Goal: Task Accomplishment & Management: Complete application form

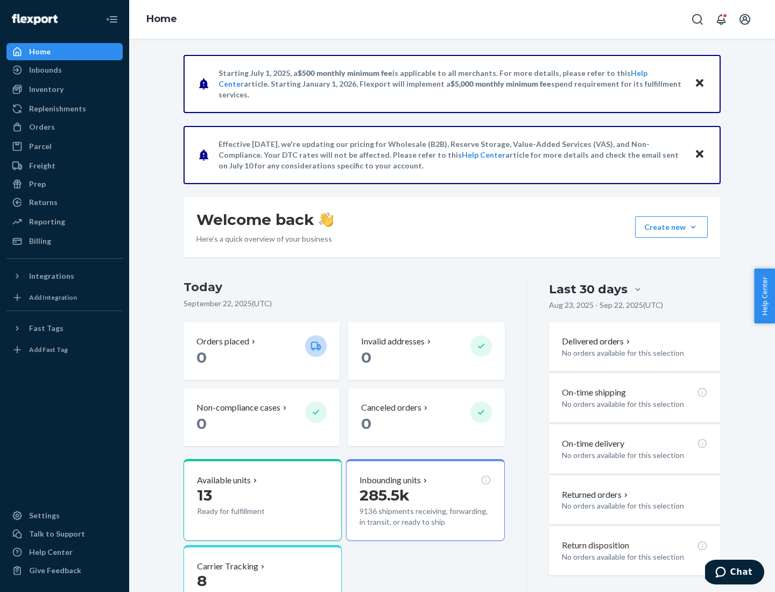
click at [693, 227] on button "Create new Create new inbound Create new order Create new product" at bounding box center [671, 227] width 73 height 22
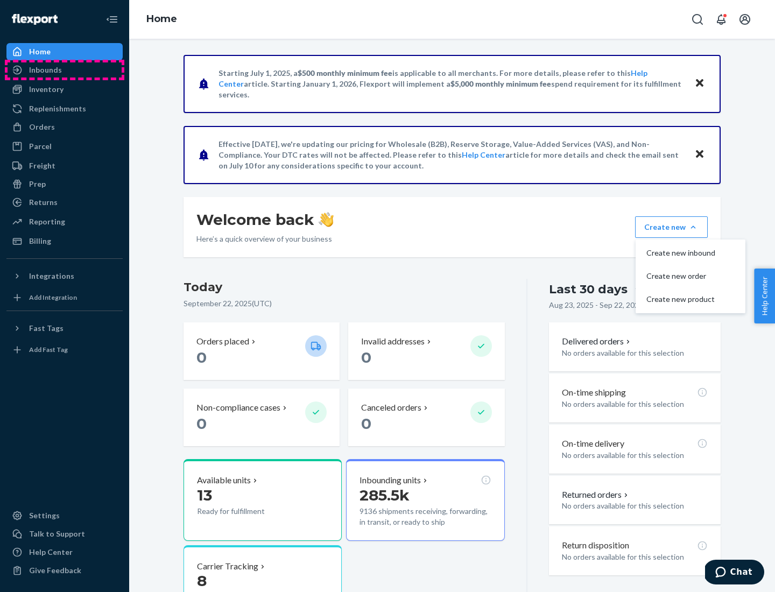
click at [65, 70] on div "Inbounds" at bounding box center [65, 69] width 114 height 15
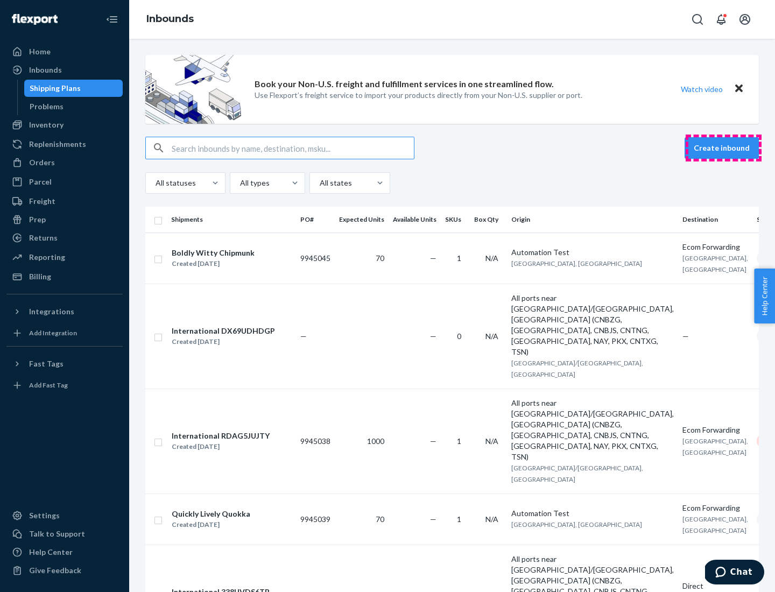
click at [723, 148] on button "Create inbound" at bounding box center [722, 148] width 74 height 22
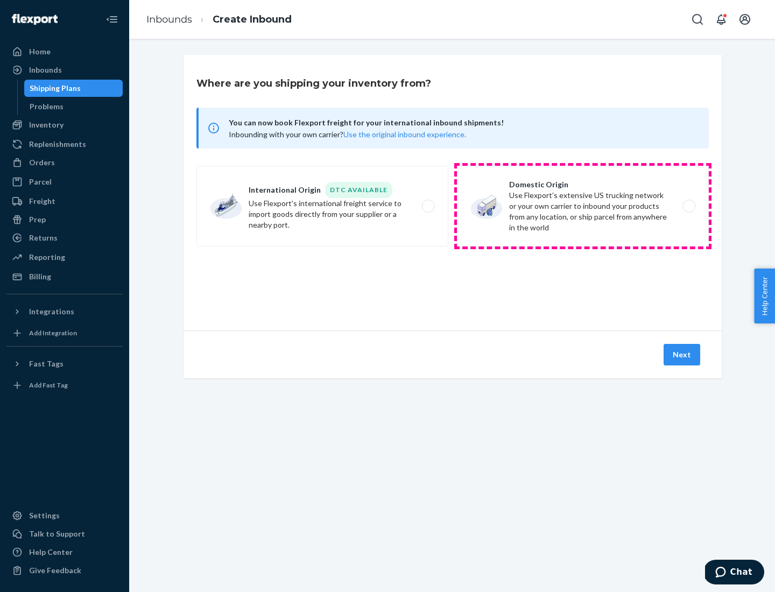
click at [583, 206] on label "Domestic Origin Use Flexport’s extensive US trucking network or your own carrie…" at bounding box center [583, 206] width 252 height 81
click at [688, 206] on input "Domestic Origin Use Flexport’s extensive US trucking network or your own carrie…" at bounding box center [691, 206] width 7 height 7
radio input "true"
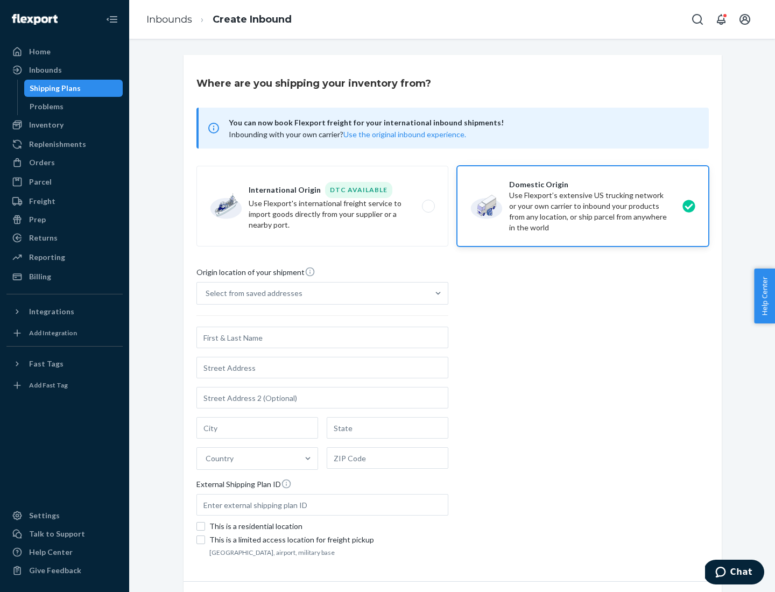
click at [251, 293] on div "Select from saved addresses" at bounding box center [254, 293] width 97 height 11
click at [207, 293] on input "Select from saved addresses" at bounding box center [206, 293] width 1 height 11
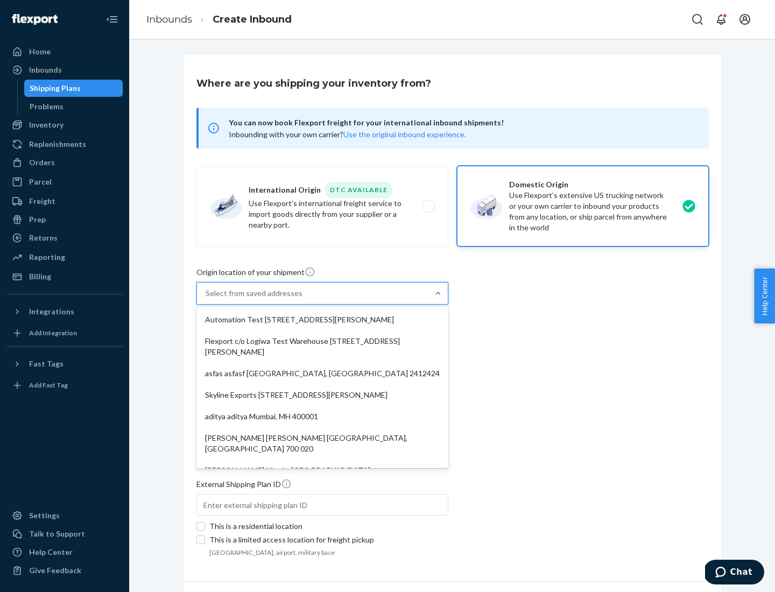
scroll to position [4, 0]
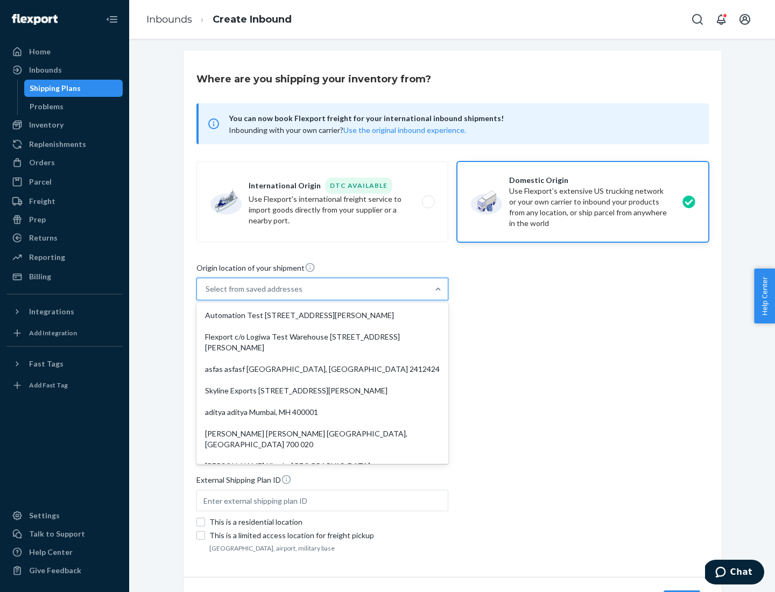
click at [322, 315] on div "Automation Test [STREET_ADDRESS][PERSON_NAME]" at bounding box center [323, 316] width 248 height 22
click at [207, 294] on input "option Automation Test [STREET_ADDRESS][PERSON_NAME]. 9 results available. Use …" at bounding box center [206, 289] width 1 height 11
type input "Automation Test"
type input "9th Floor"
type input "[GEOGRAPHIC_DATA]"
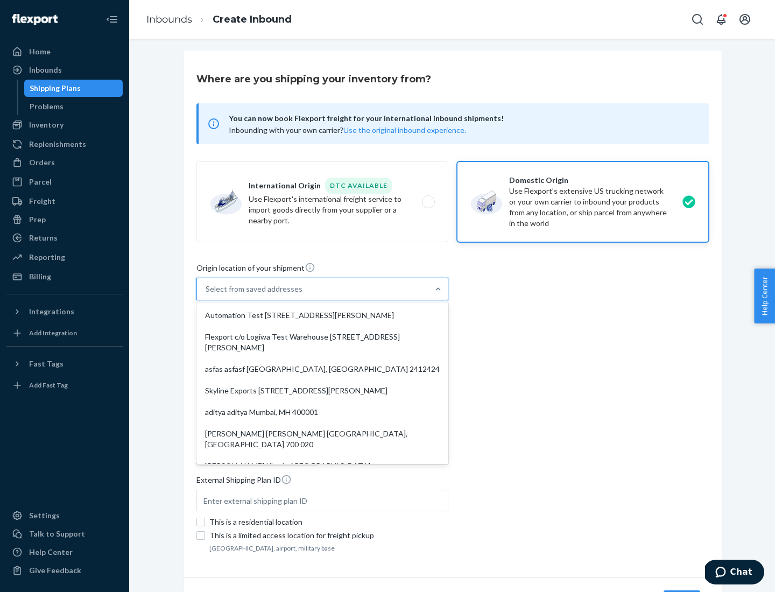
type input "CA"
type input "94104"
type input "[STREET_ADDRESS][PERSON_NAME]"
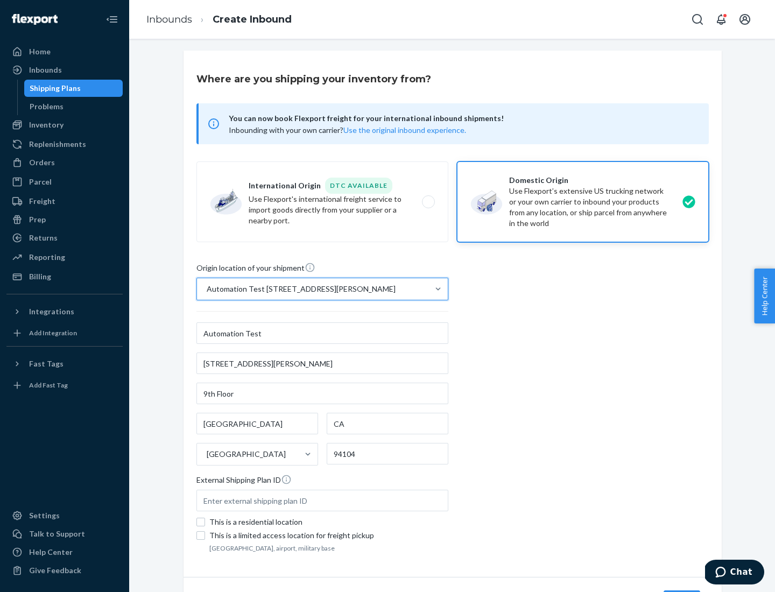
scroll to position [63, 0]
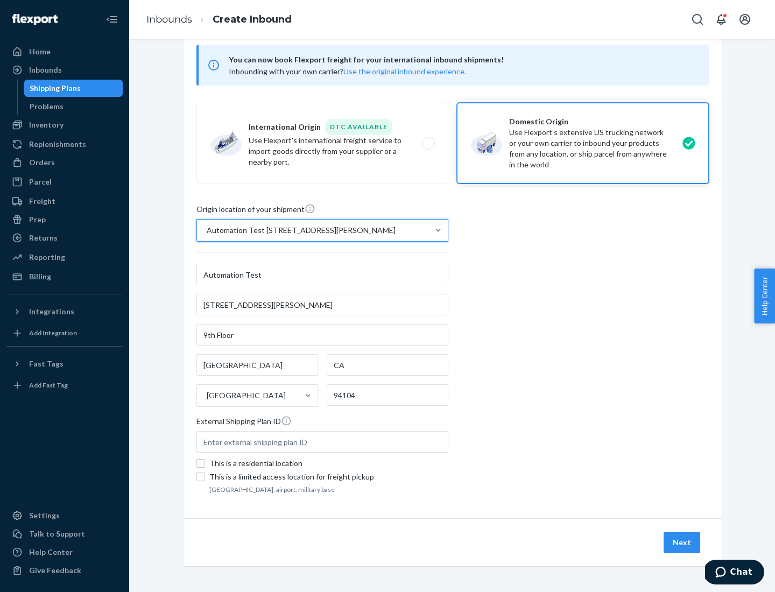
click at [682, 543] on button "Next" at bounding box center [682, 543] width 37 height 22
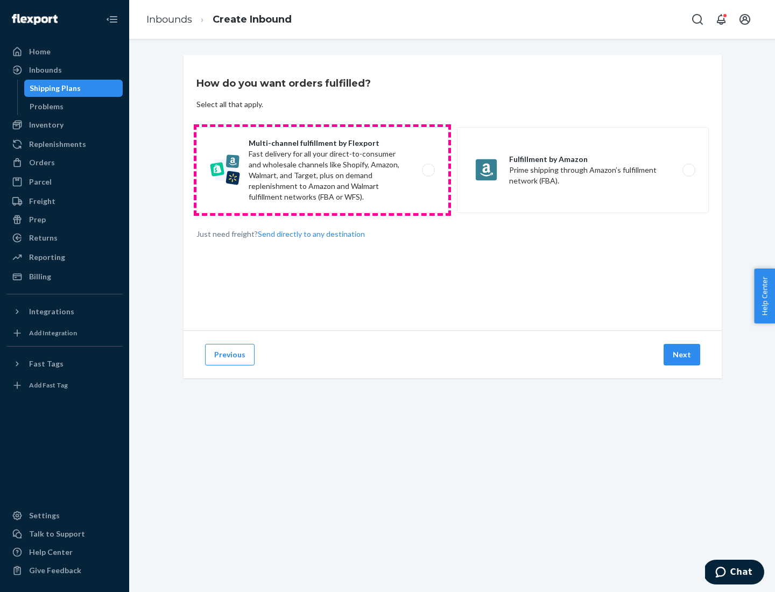
click at [322, 170] on label "Multi-channel fulfillment by Flexport Fast delivery for all your direct-to-cons…" at bounding box center [322, 170] width 252 height 86
click at [428, 170] on input "Multi-channel fulfillment by Flexport Fast delivery for all your direct-to-cons…" at bounding box center [431, 170] width 7 height 7
radio input "true"
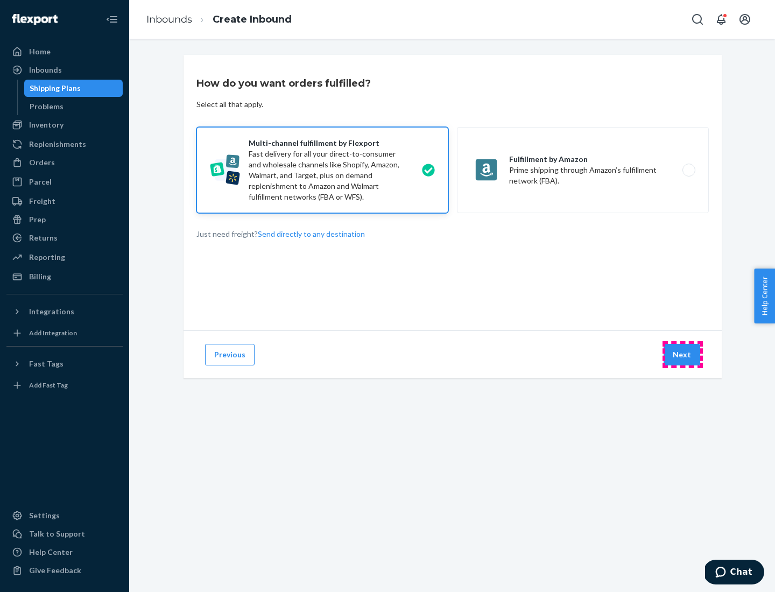
click at [682, 355] on button "Next" at bounding box center [682, 355] width 37 height 22
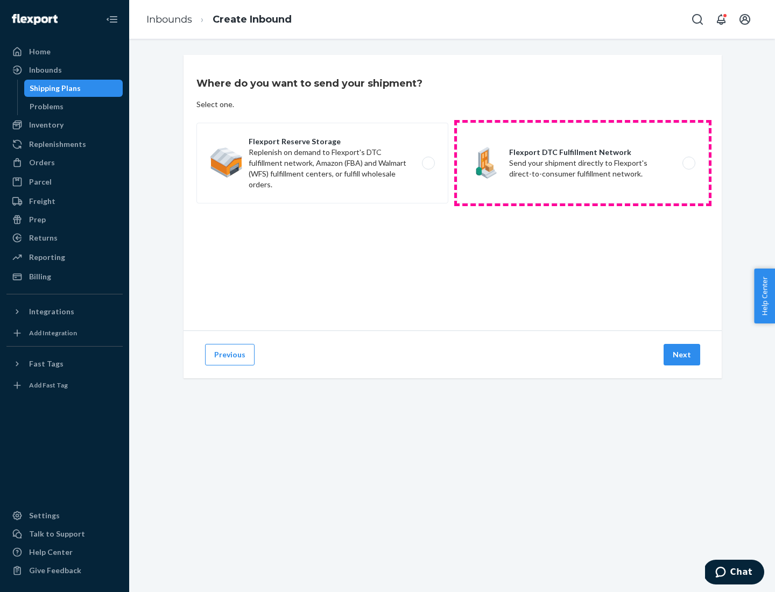
click at [583, 163] on label "Flexport DTC Fulfillment Network Send your shipment directly to Flexport's dire…" at bounding box center [583, 163] width 252 height 81
click at [688, 163] on input "Flexport DTC Fulfillment Network Send your shipment directly to Flexport's dire…" at bounding box center [691, 163] width 7 height 7
radio input "true"
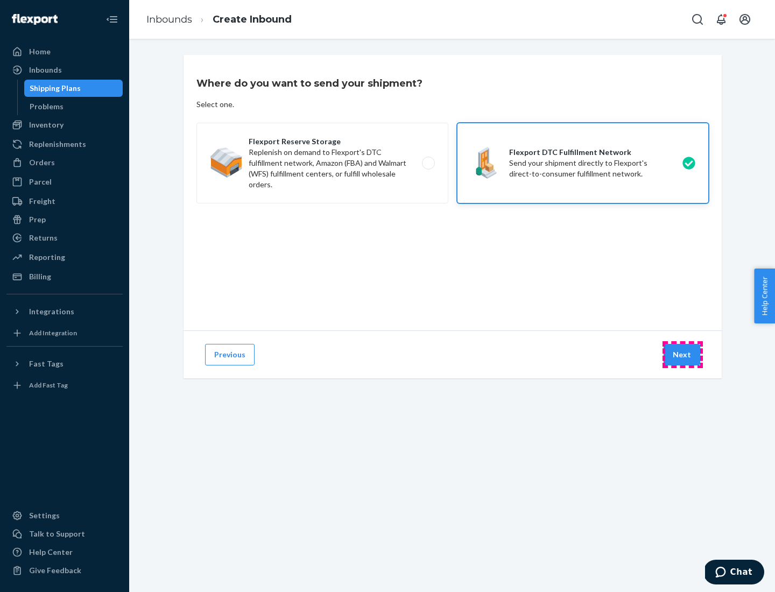
click at [682, 355] on button "Next" at bounding box center [682, 355] width 37 height 22
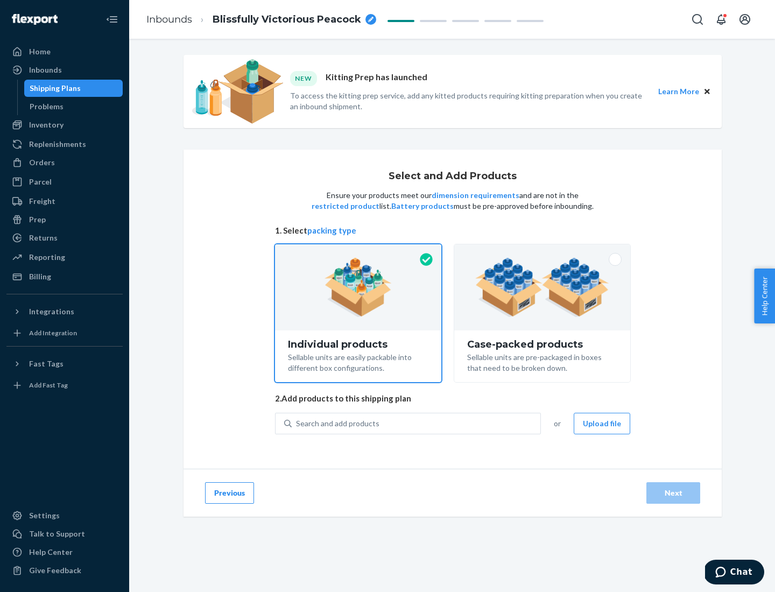
click at [543, 287] on img at bounding box center [542, 287] width 134 height 59
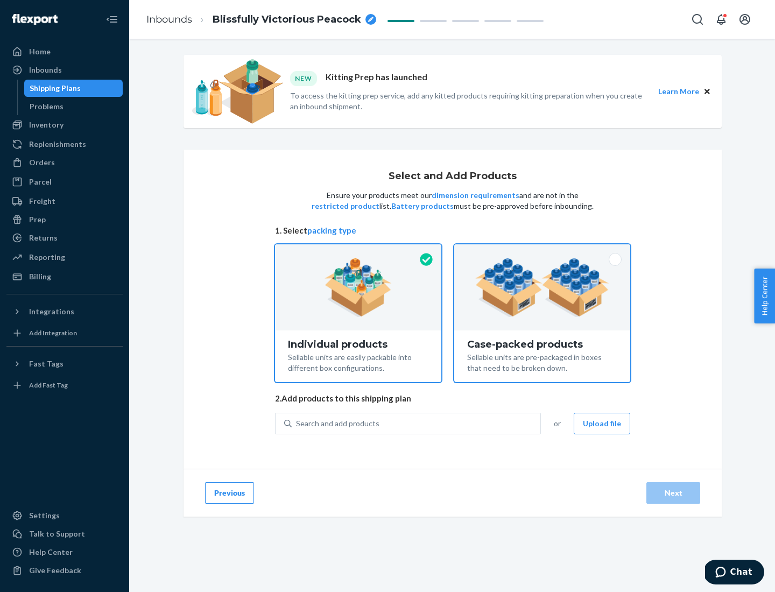
click at [543, 251] on input "Case-packed products Sellable units are pre-packaged in boxes that need to be b…" at bounding box center [542, 247] width 7 height 7
radio input "true"
radio input "false"
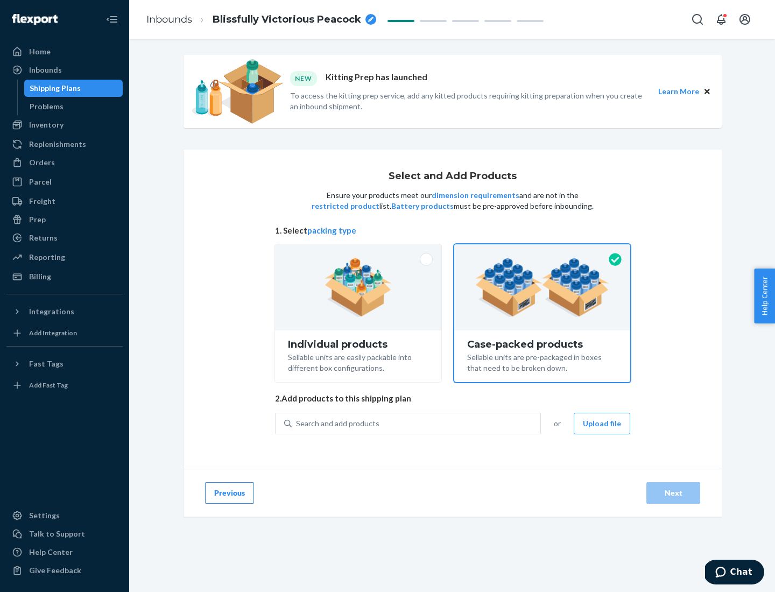
click at [417, 423] on div "Search and add products" at bounding box center [416, 423] width 249 height 19
click at [297, 423] on input "Search and add products" at bounding box center [296, 423] width 1 height 11
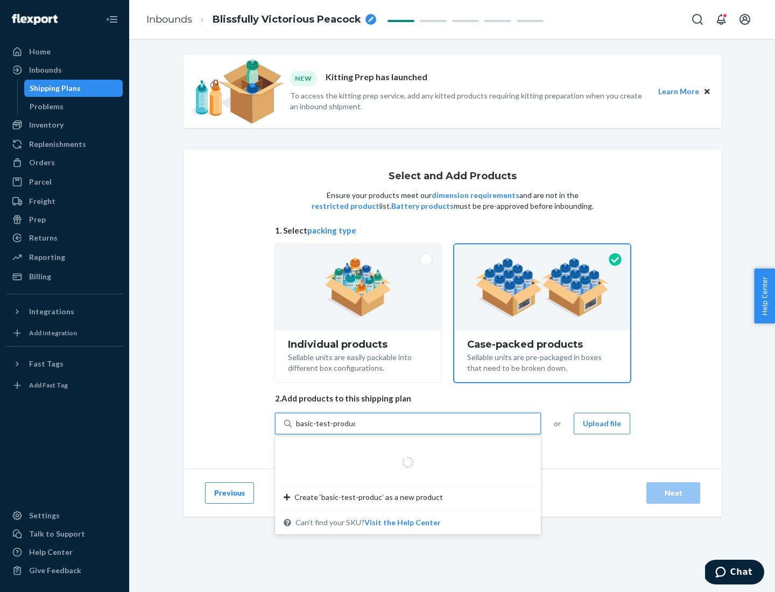
type input "basic-test-product-1"
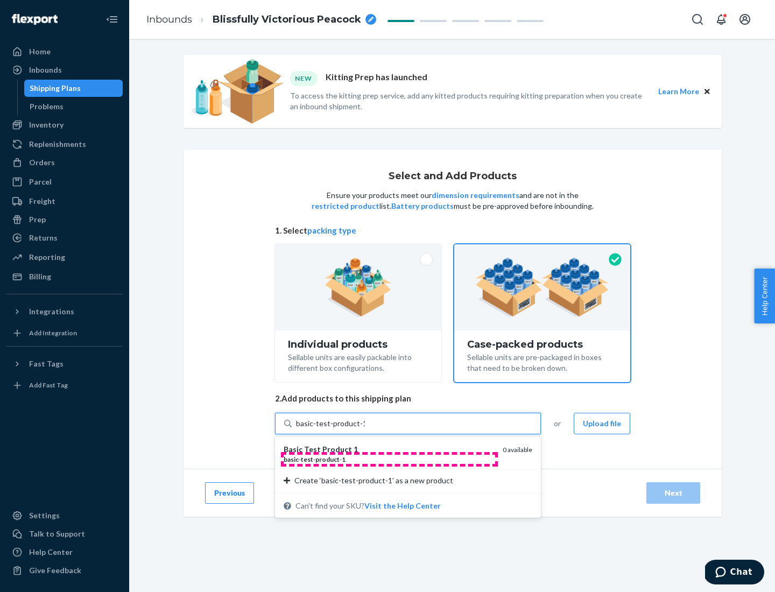
click at [389, 459] on div "basic - test - product - 1" at bounding box center [389, 459] width 210 height 9
click at [365, 429] on input "basic-test-product-1" at bounding box center [330, 423] width 69 height 11
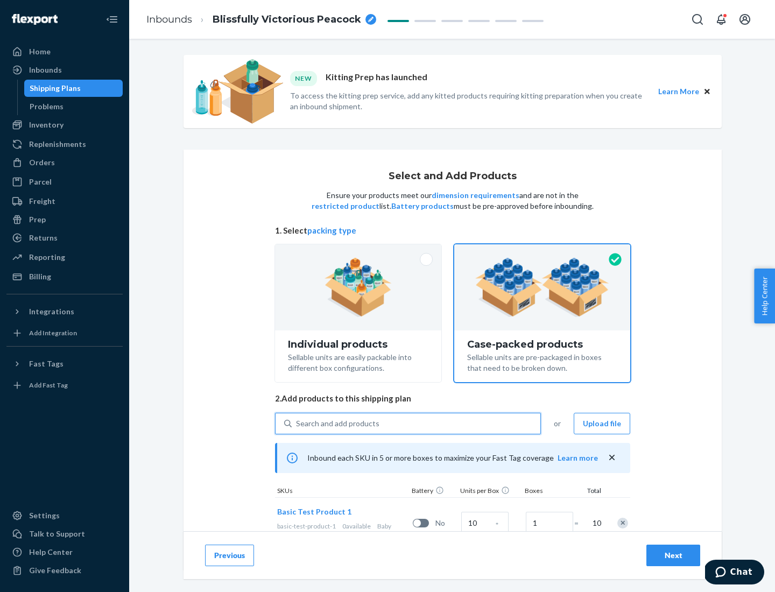
scroll to position [39, 0]
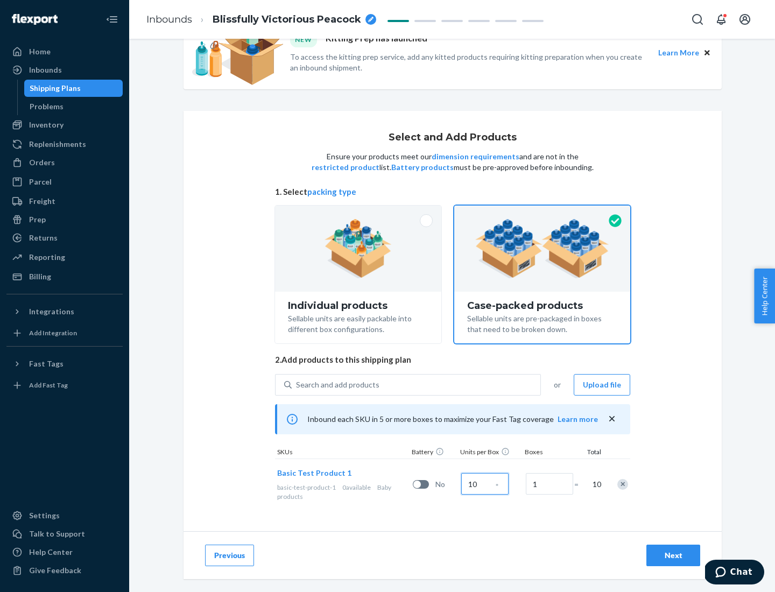
type input "10"
type input "7"
click at [673, 555] on div "Next" at bounding box center [674, 555] width 36 height 11
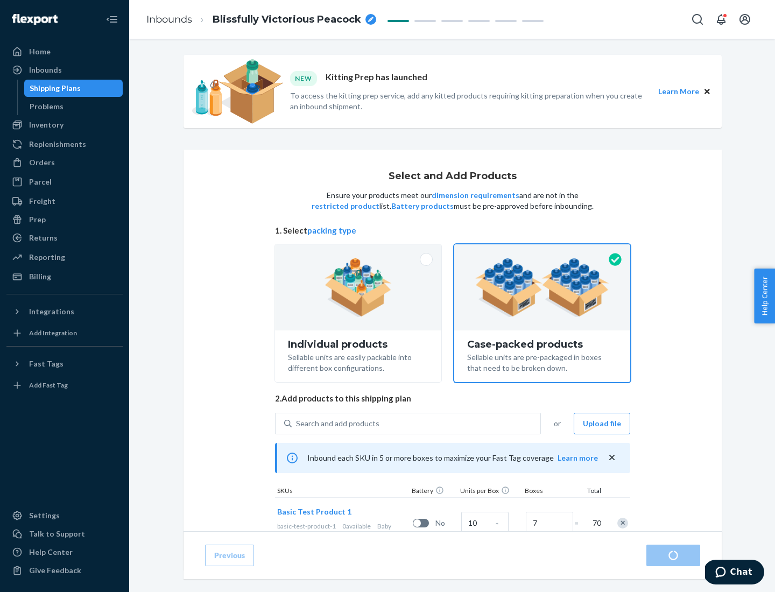
radio input "true"
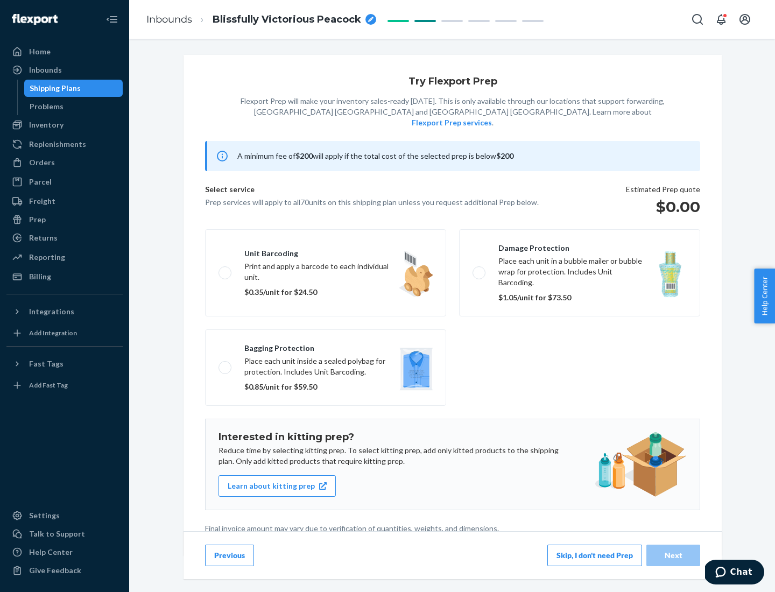
scroll to position [3, 0]
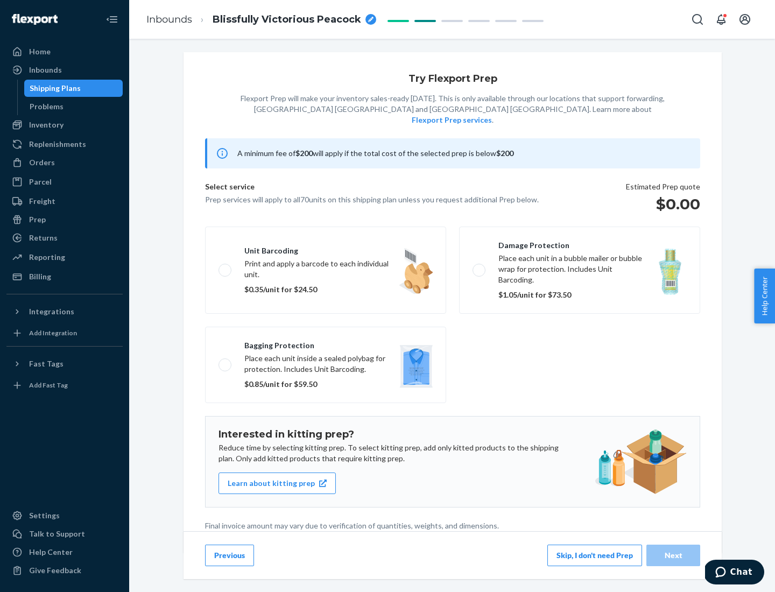
click at [326, 343] on label "Bagging protection Place each unit inside a sealed polybag for protection. Incl…" at bounding box center [325, 365] width 241 height 76
click at [226, 361] on input "Bagging protection Place each unit inside a sealed polybag for protection. Incl…" at bounding box center [222, 364] width 7 height 7
checkbox input "true"
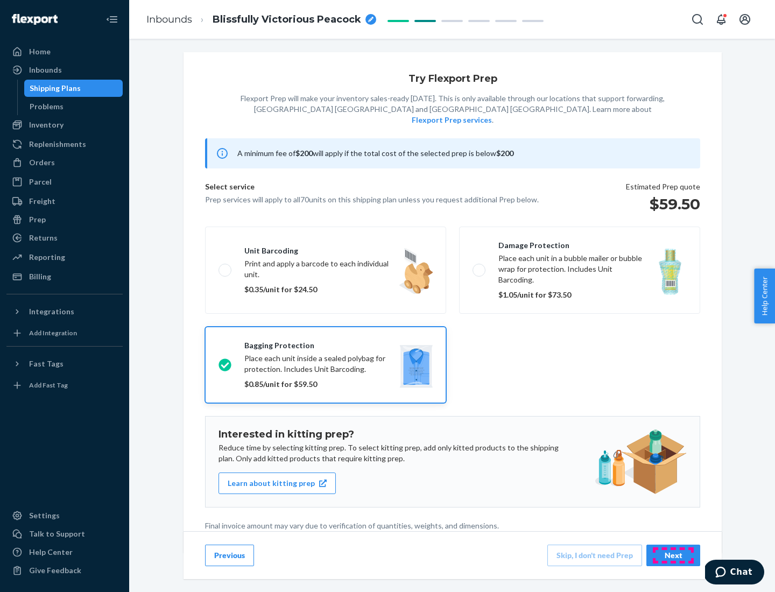
click at [673, 555] on div "Next" at bounding box center [674, 555] width 36 height 11
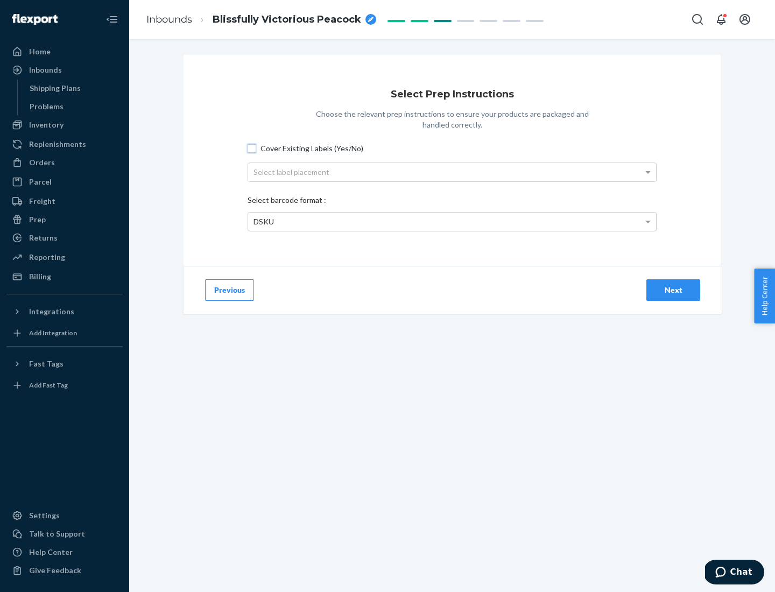
click at [252, 148] on input "Cover Existing Labels (Yes/No)" at bounding box center [252, 148] width 9 height 9
checkbox input "true"
click at [452, 172] on div "Select label placement" at bounding box center [452, 172] width 408 height 18
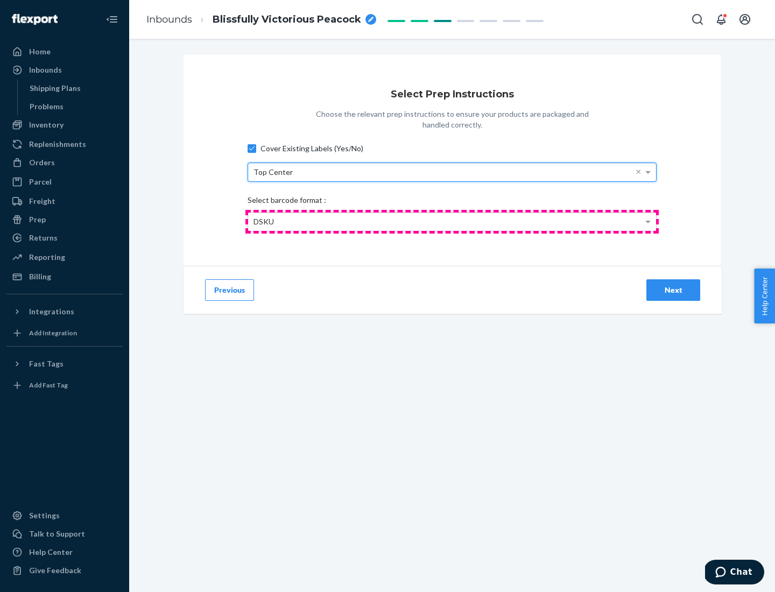
click at [452, 221] on div "DSKU" at bounding box center [452, 222] width 408 height 18
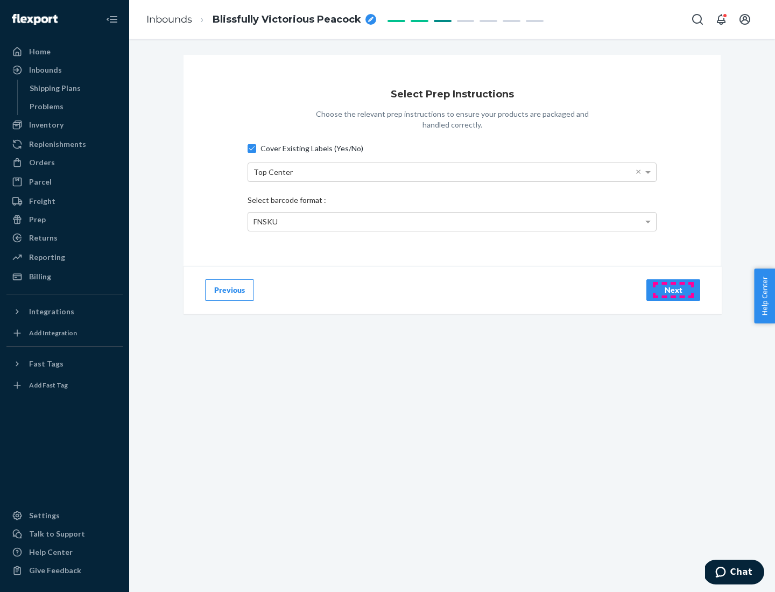
click at [673, 290] on div "Next" at bounding box center [674, 290] width 36 height 11
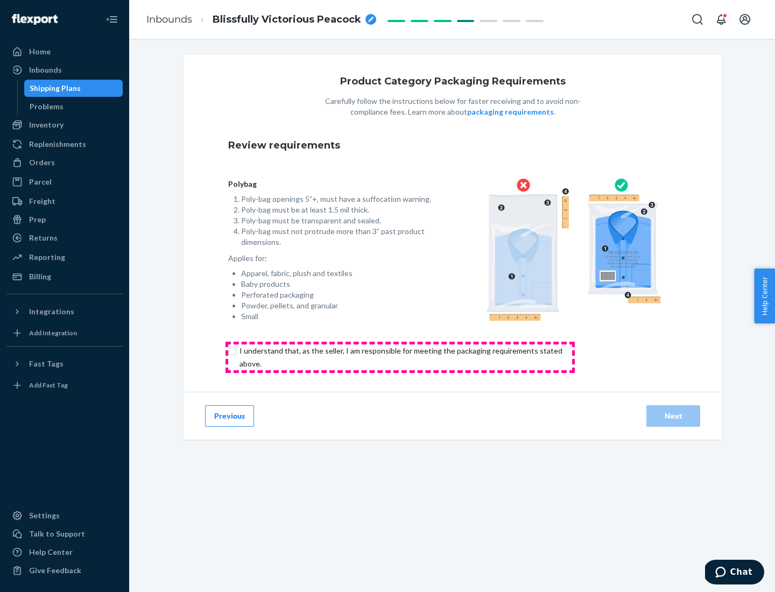
click at [400, 357] on input "checkbox" at bounding box center [407, 357] width 358 height 26
checkbox input "true"
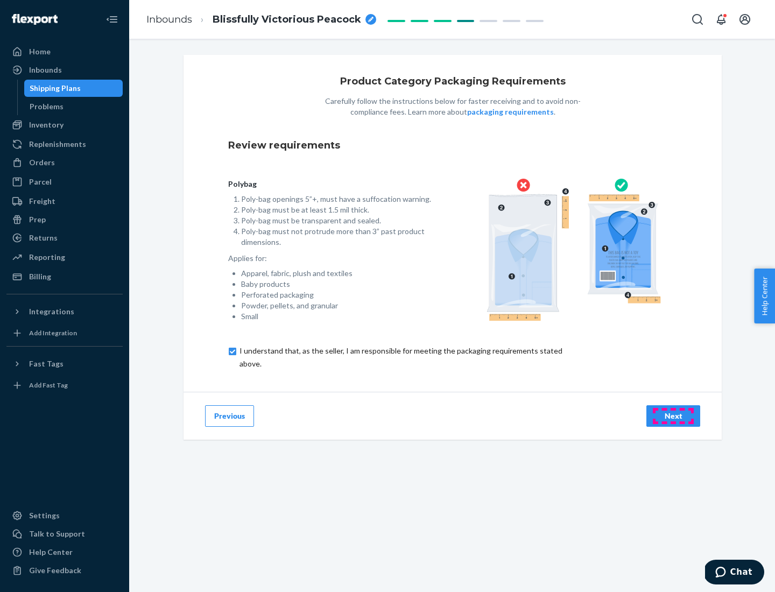
click at [673, 416] on div "Next" at bounding box center [674, 416] width 36 height 11
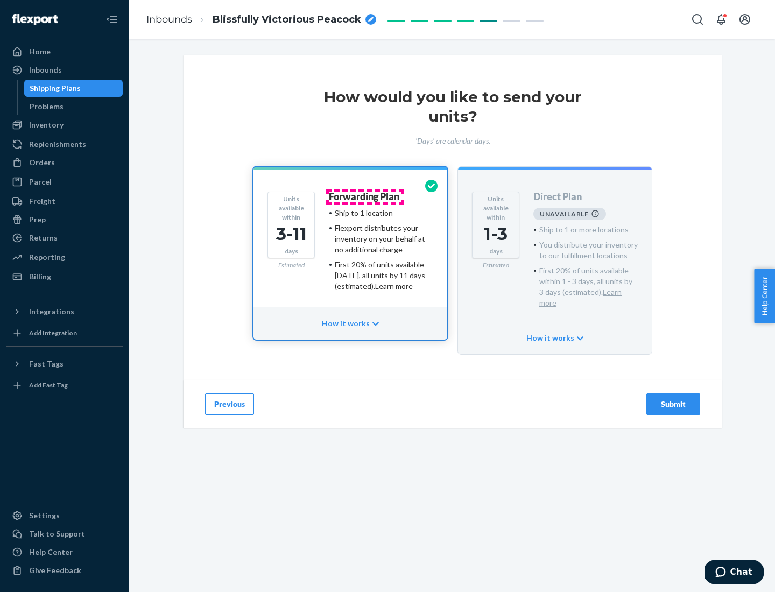
click at [365, 196] on h4 "Forwarding Plan" at bounding box center [364, 197] width 71 height 11
click at [673, 399] on div "Submit" at bounding box center [674, 404] width 36 height 11
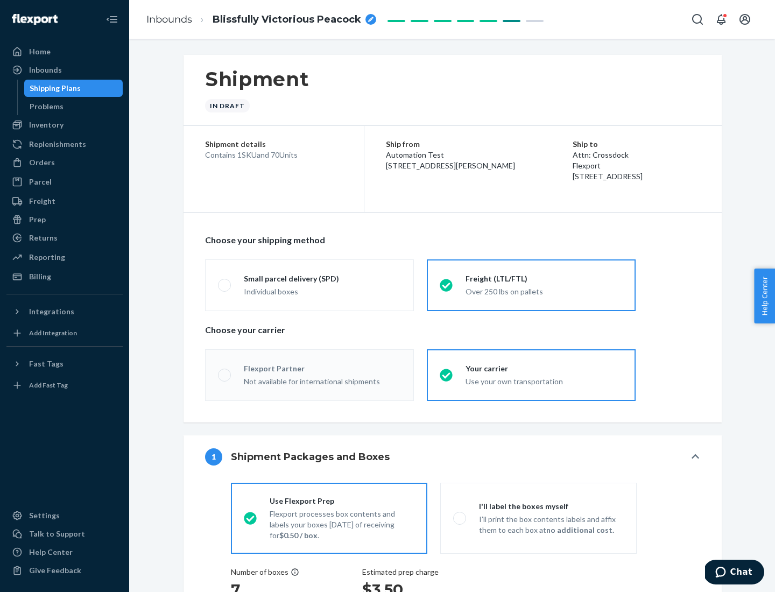
radio input "true"
radio input "false"
radio input "true"
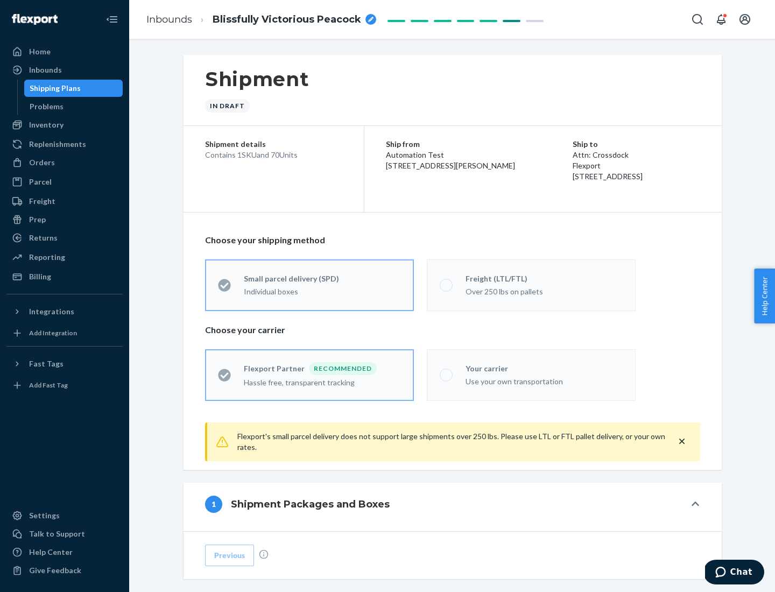
click at [531, 285] on div "Over 250 lbs on pallets" at bounding box center [544, 290] width 157 height 13
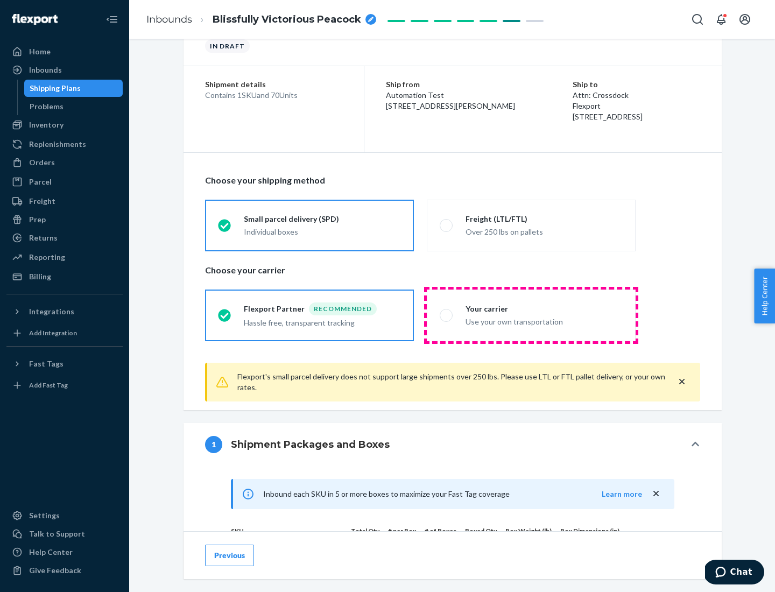
click at [531, 315] on div "Use your own transportation" at bounding box center [544, 320] width 157 height 13
click at [447, 315] on input "Your carrier Use your own transportation" at bounding box center [443, 315] width 7 height 7
radio input "true"
radio input "false"
